Goal: Information Seeking & Learning: Learn about a topic

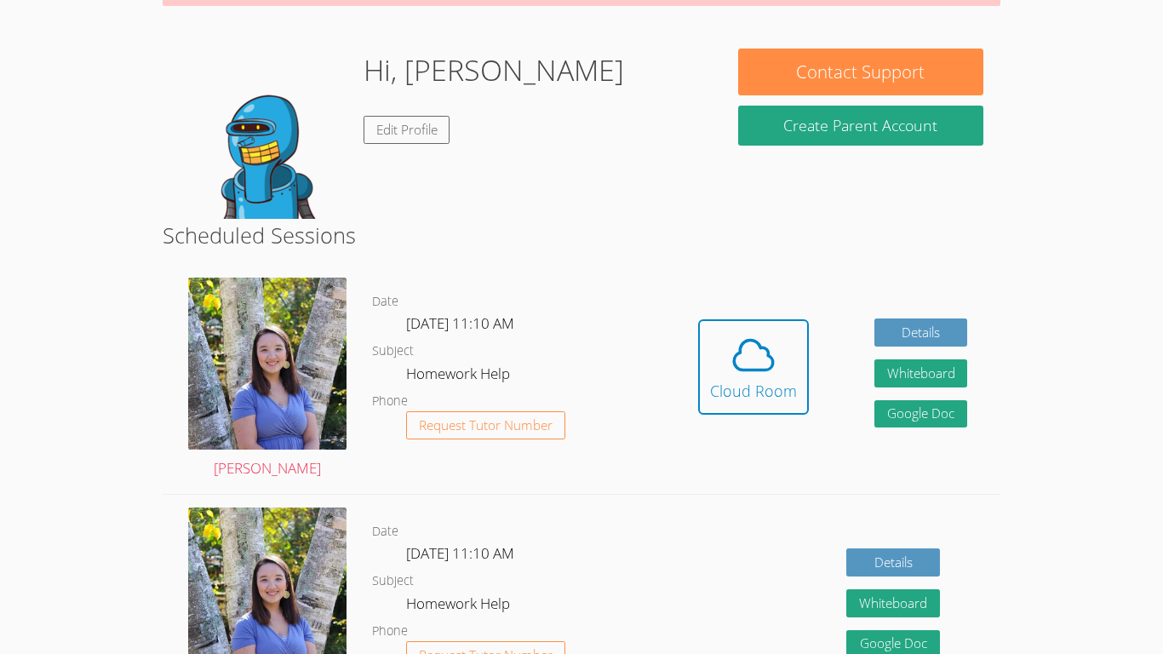
scroll to position [229, 0]
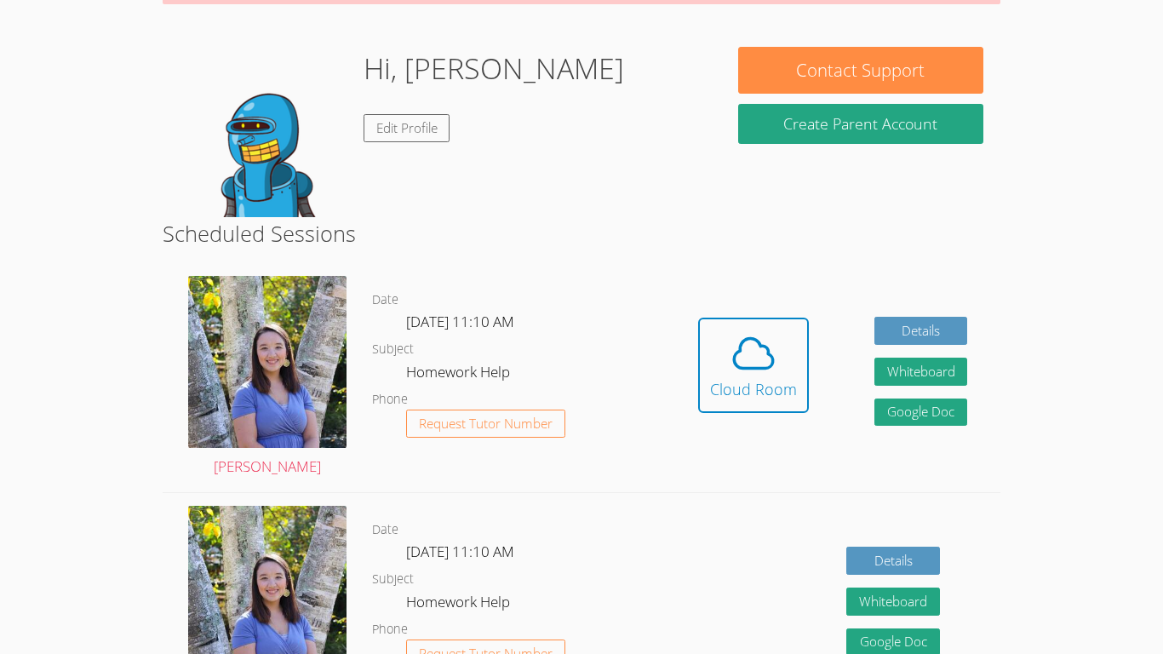
click at [696, 346] on div "Hidden Cloud Room Details Whiteboard Hidden Google Doc" at bounding box center [832, 377] width 335 height 229
click at [766, 375] on icon at bounding box center [754, 354] width 48 height 48
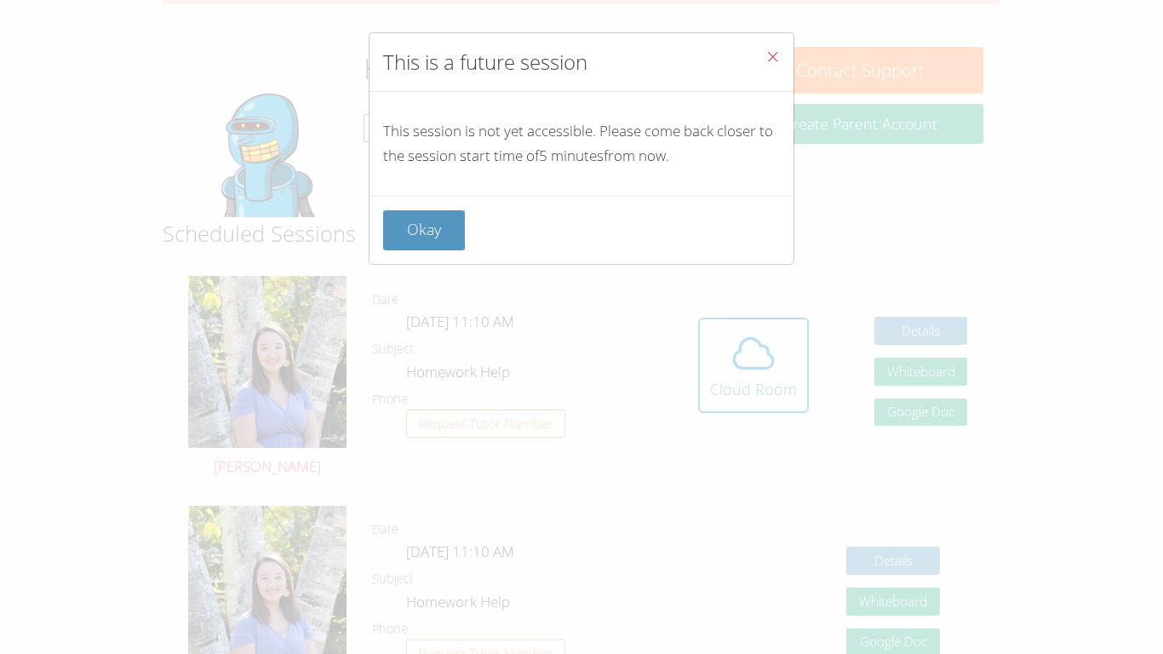
click at [755, 46] on button "Close" at bounding box center [773, 59] width 42 height 52
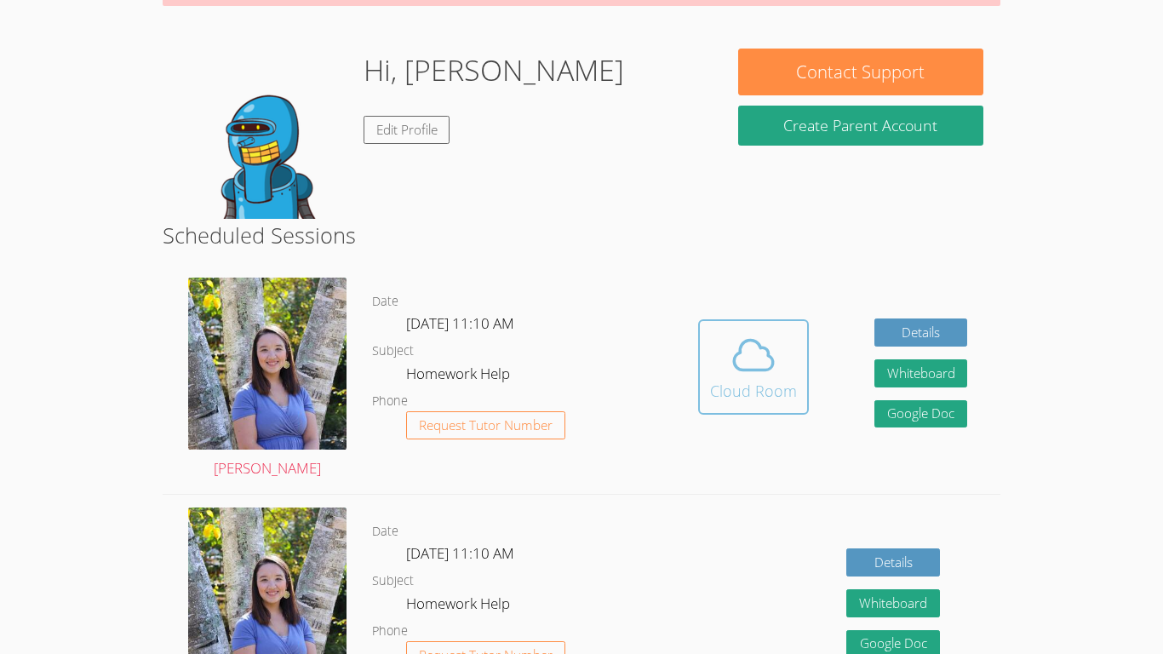
scroll to position [228, 0]
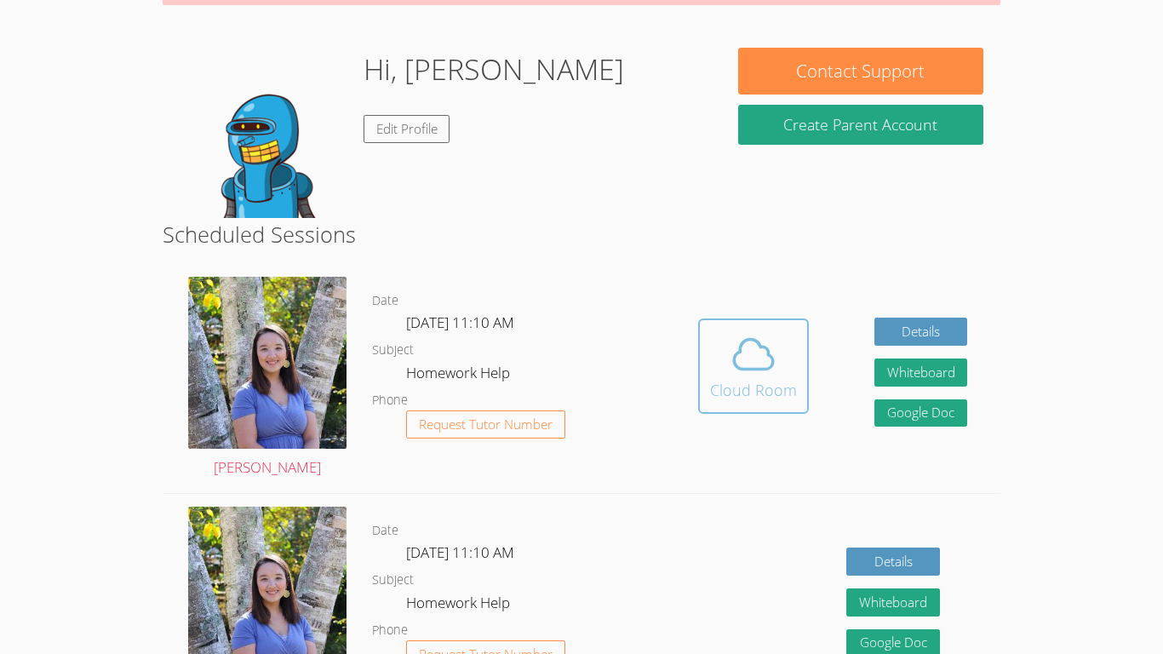
click at [749, 384] on div "Cloud Room" at bounding box center [753, 390] width 87 height 24
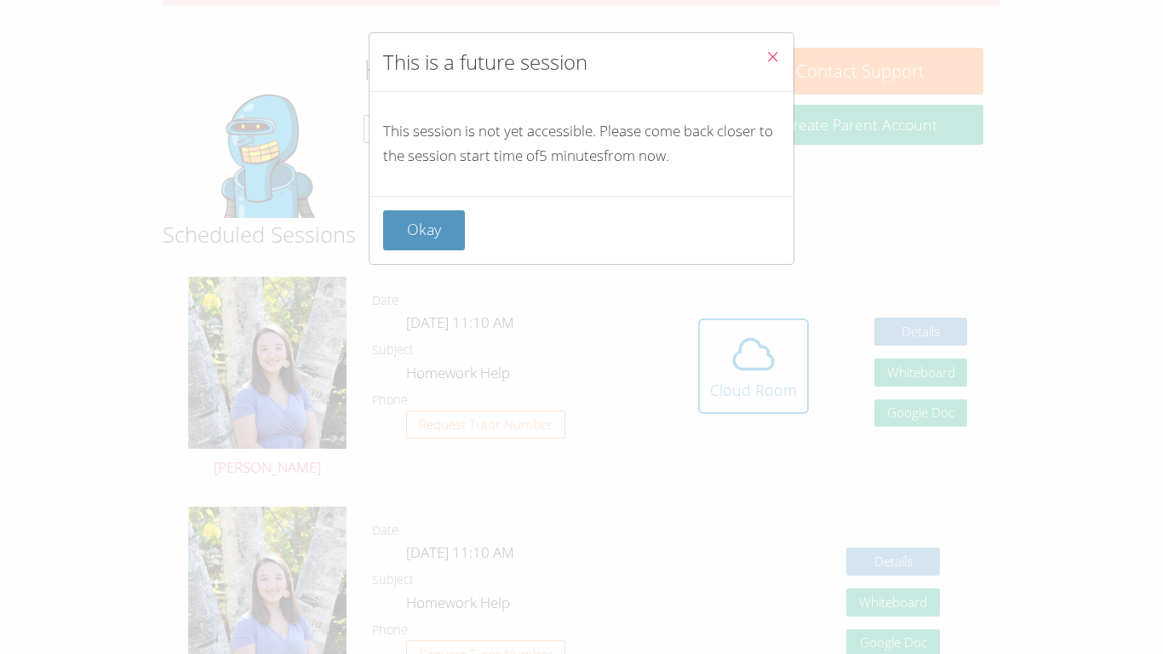
click at [776, 56] on icon "Close" at bounding box center [773, 56] width 14 height 14
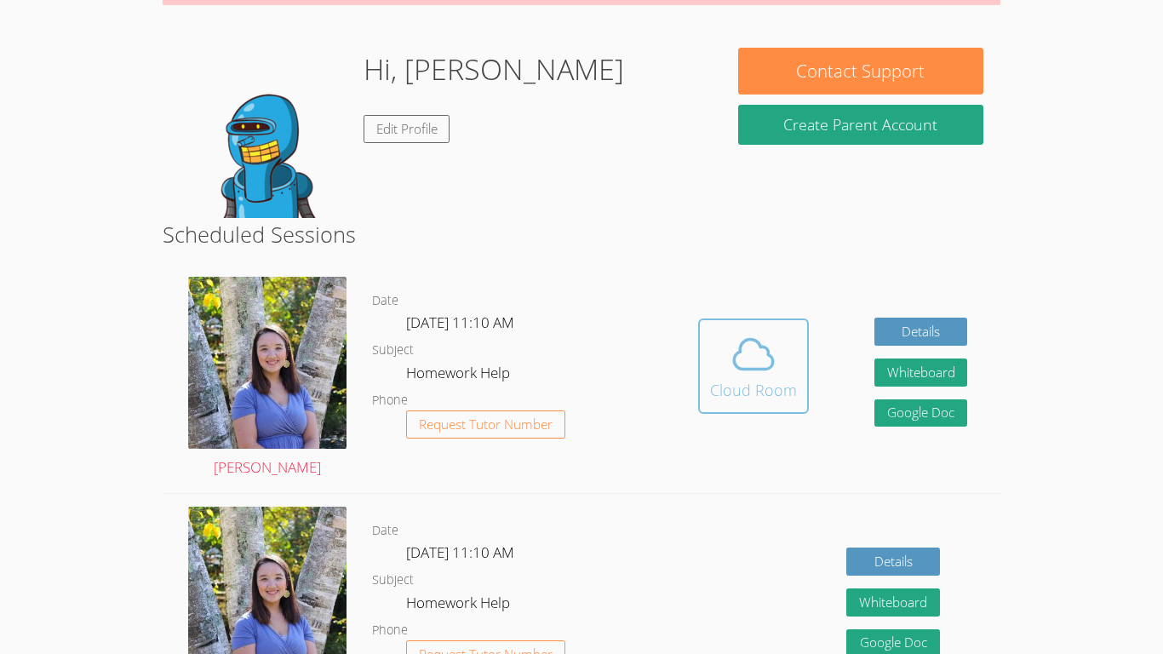
click at [777, 341] on span at bounding box center [753, 354] width 87 height 48
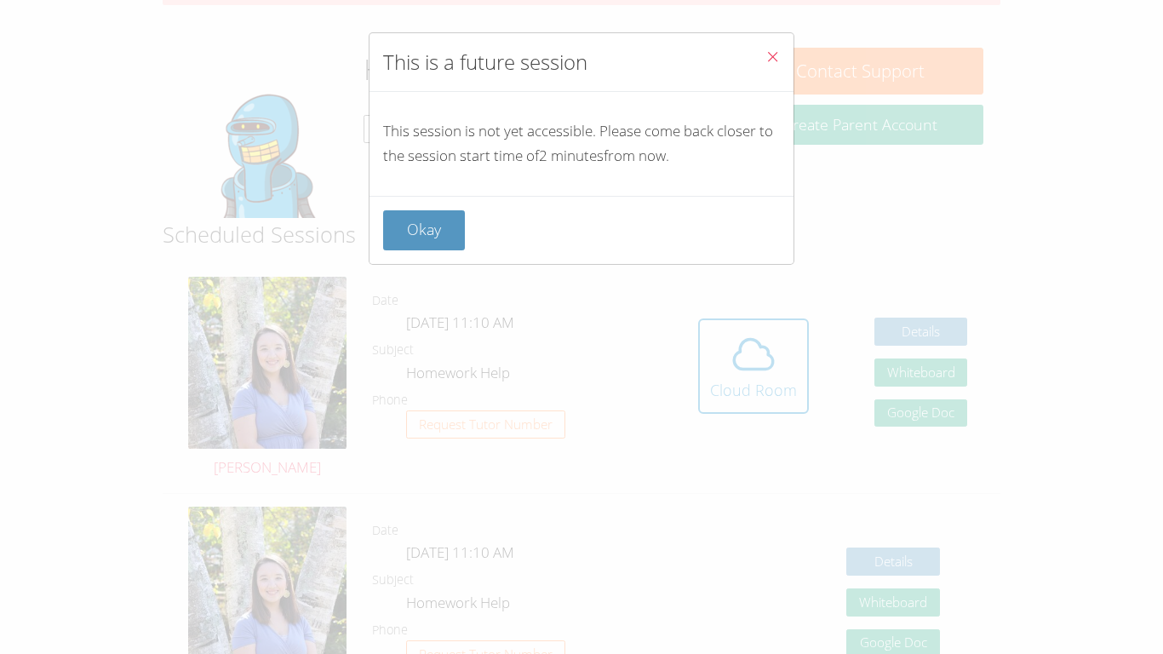
click at [771, 55] on icon "Close" at bounding box center [773, 56] width 14 height 14
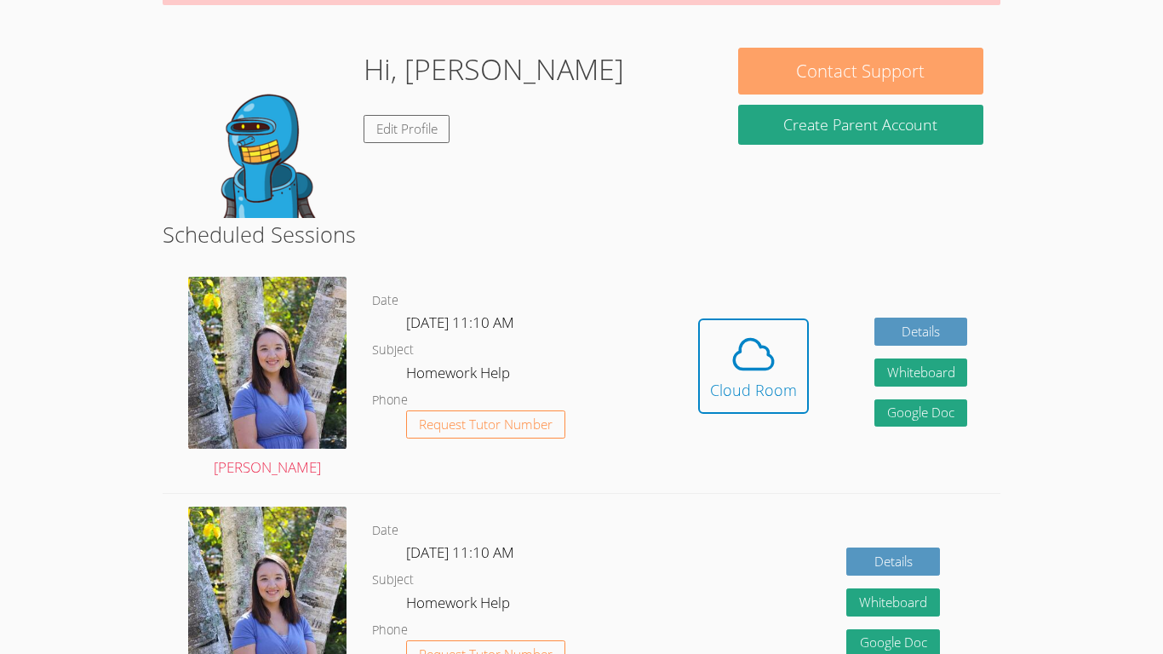
click at [747, 87] on button "Contact Support" at bounding box center [860, 71] width 245 height 47
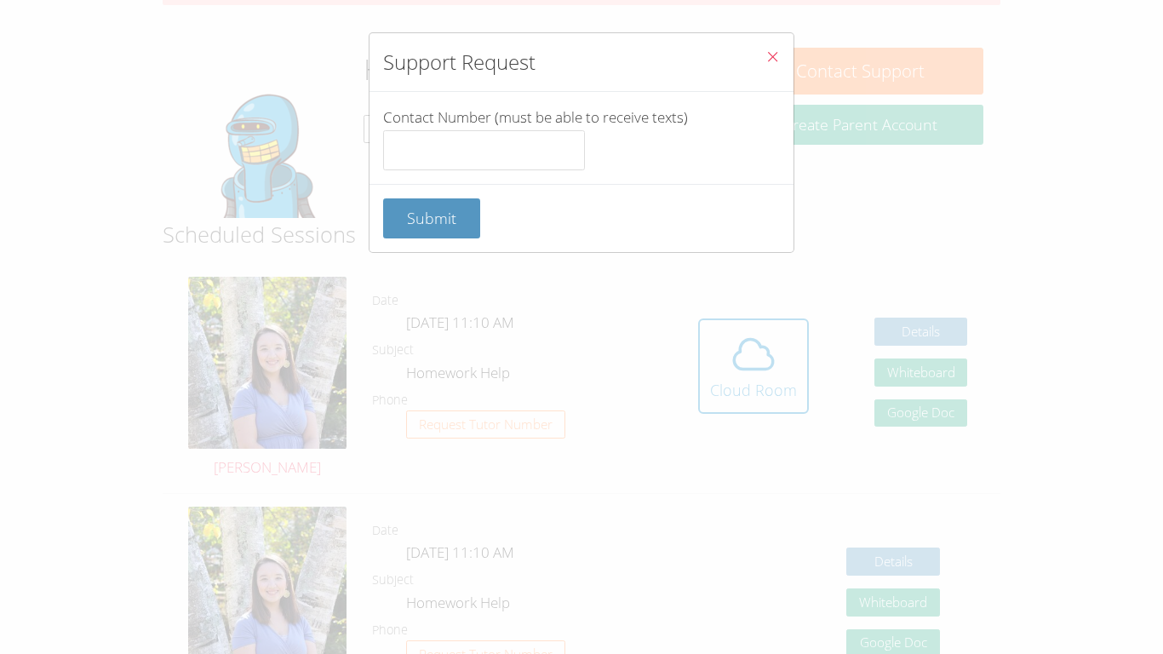
click at [882, 462] on div "Support Request Contact Number (must be able to receive texts) Submit" at bounding box center [581, 327] width 1163 height 654
click at [770, 43] on button "Close" at bounding box center [773, 59] width 42 height 52
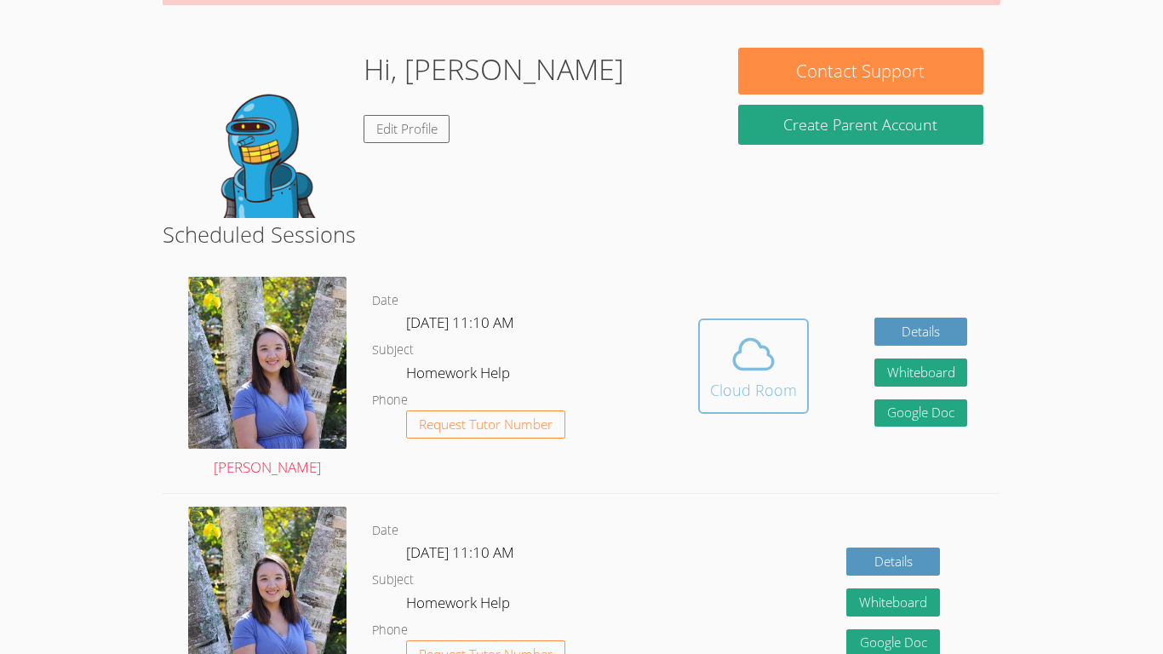
click at [777, 380] on div "Cloud Room" at bounding box center [753, 390] width 87 height 24
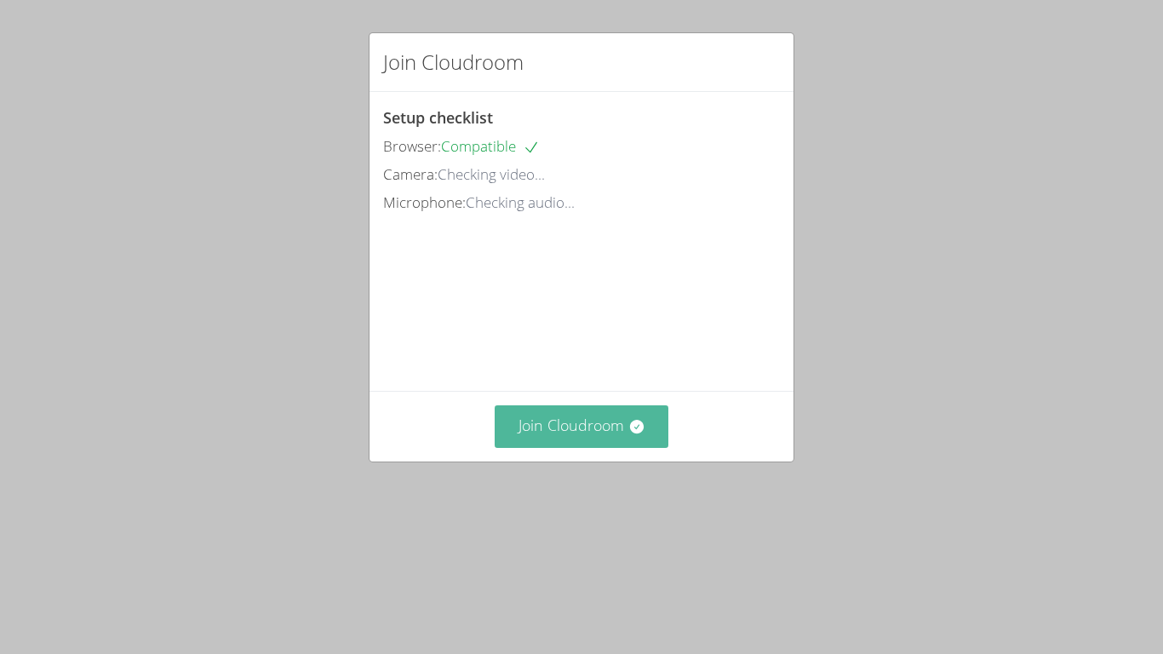
click at [595, 447] on button "Join Cloudroom" at bounding box center [582, 426] width 175 height 42
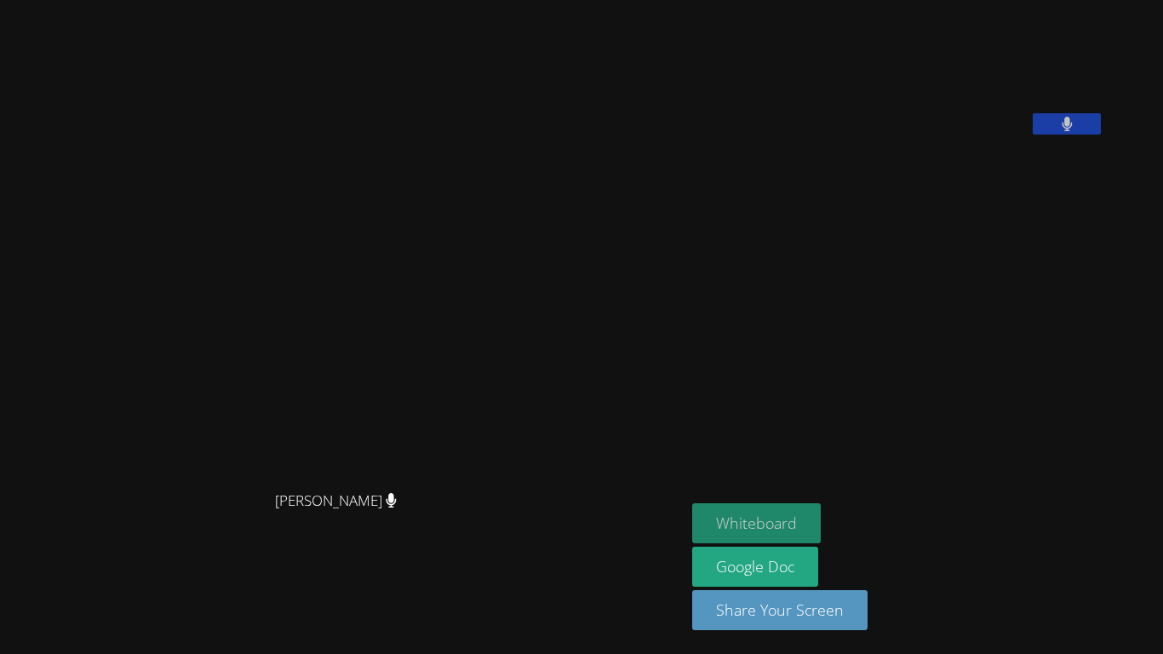
click at [818, 532] on button "Whiteboard" at bounding box center [756, 523] width 129 height 40
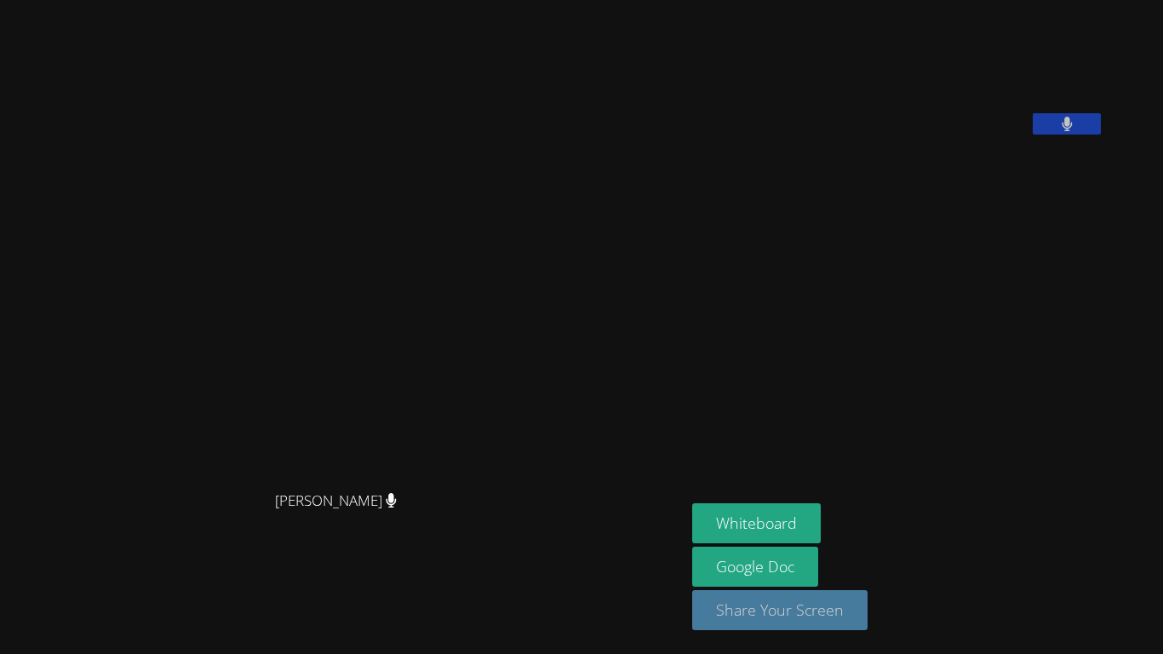
click at [826, 604] on button "Share Your Screen" at bounding box center [779, 610] width 175 height 40
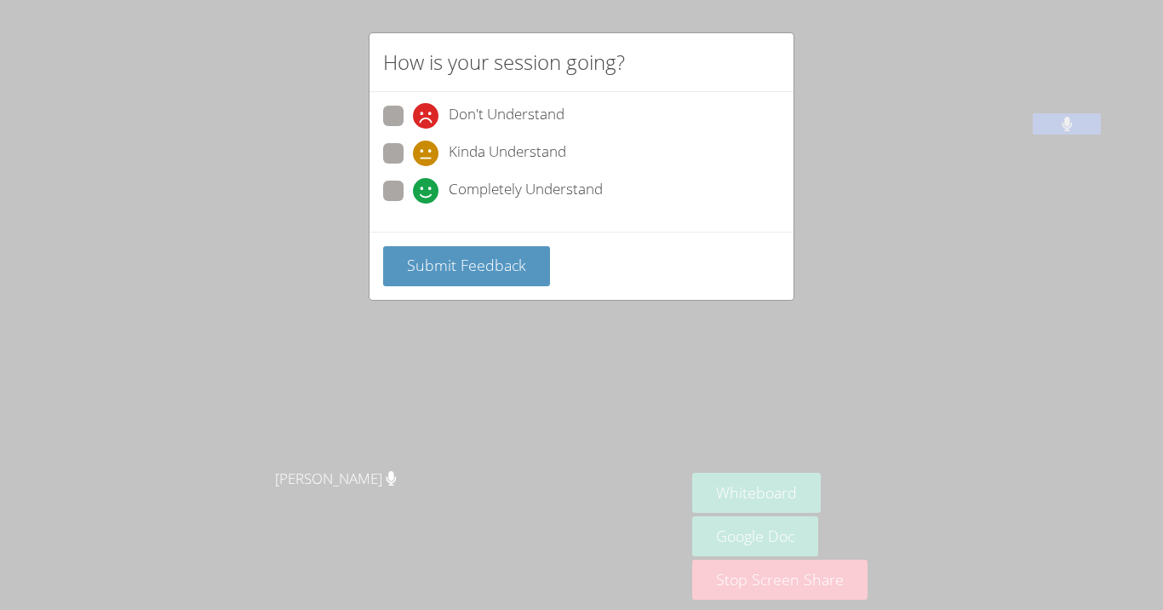
click at [380, 180] on div "Don't Understand Kinda Understand Completely Understand" at bounding box center [582, 162] width 424 height 140
click at [413, 204] on span at bounding box center [413, 204] width 0 height 0
click at [413, 188] on input "Completely Understand" at bounding box center [420, 188] width 14 height 14
radio input "true"
click at [454, 272] on span "Submit Feedback" at bounding box center [466, 265] width 119 height 20
